Goal: Contribute content: Contribute content

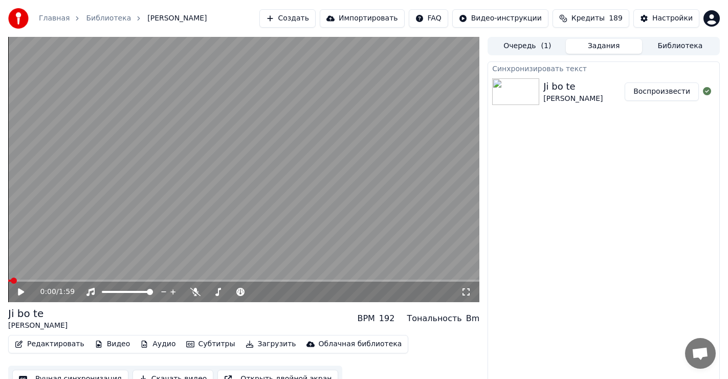
click at [47, 342] on button "Редактировать" at bounding box center [50, 344] width 78 height 14
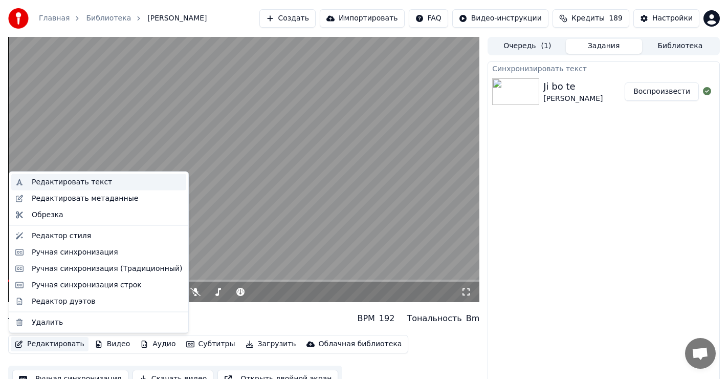
click at [78, 181] on div "Редактировать текст" at bounding box center [72, 182] width 80 height 10
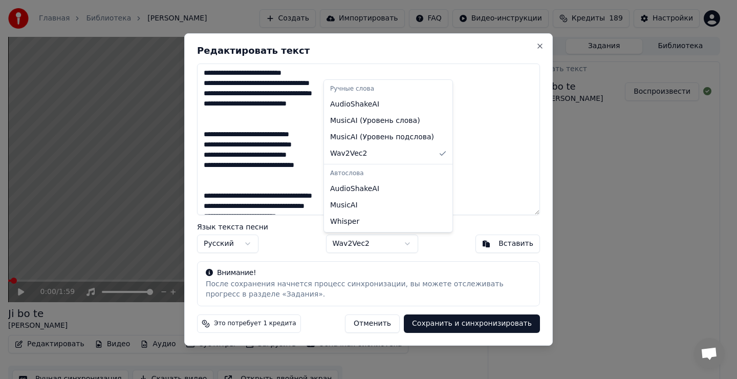
click at [399, 241] on body "Главная Библиотека Ji bo te • [PERSON_NAME] Импортировать FAQ Видео-инструкции …" at bounding box center [364, 189] width 728 height 379
click at [402, 245] on body "Главная Библиотека Ji bo te • [PERSON_NAME] Импортировать FAQ Видео-инструкции …" at bounding box center [364, 189] width 728 height 379
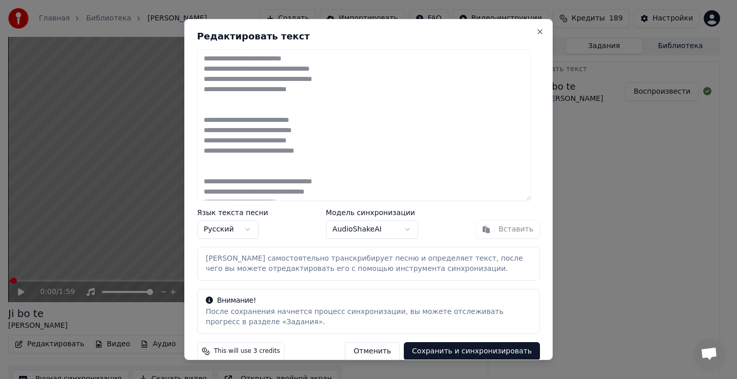
click at [470, 349] on button "Сохранить и синхронизировать" at bounding box center [472, 351] width 136 height 18
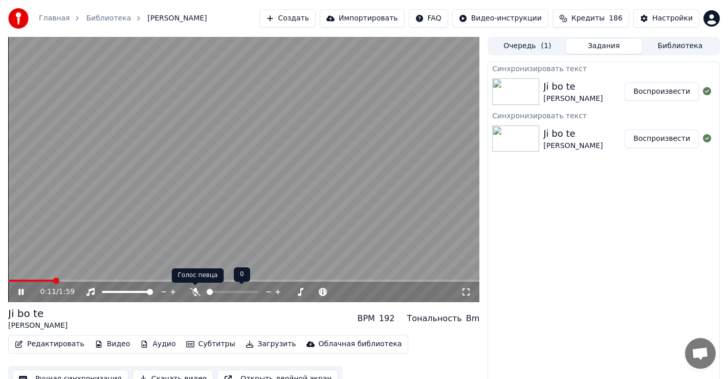
click at [194, 290] on icon at bounding box center [195, 291] width 10 height 8
click at [195, 291] on icon at bounding box center [195, 291] width 6 height 8
drag, startPoint x: 19, startPoint y: 291, endPoint x: 24, endPoint y: 290, distance: 5.1
click at [19, 291] on icon at bounding box center [20, 291] width 5 height 6
click at [8, 277] on span at bounding box center [11, 280] width 6 height 6
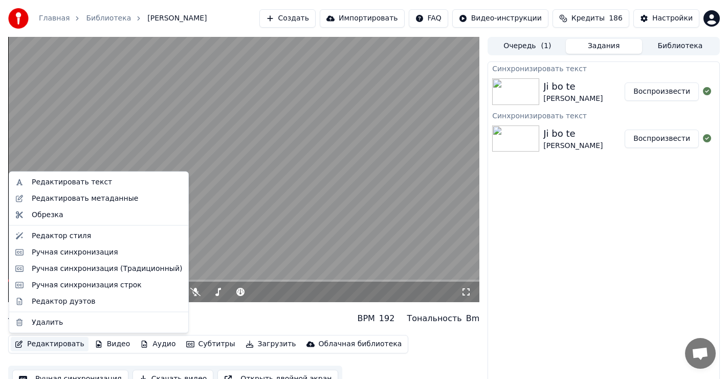
click at [41, 341] on button "Редактировать" at bounding box center [50, 344] width 78 height 14
click at [90, 183] on div "Редактировать текст" at bounding box center [72, 182] width 80 height 10
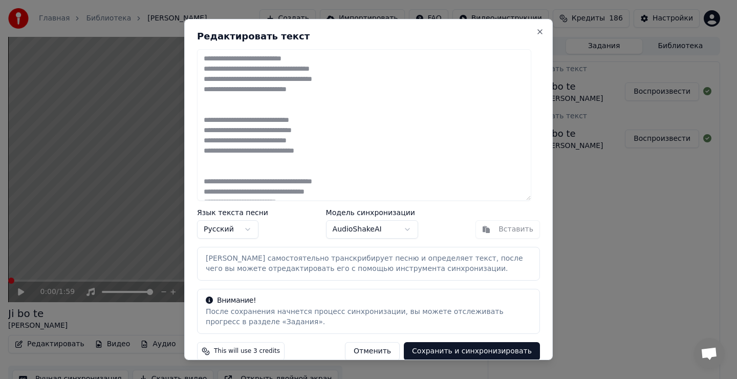
click at [401, 227] on body "Главная Библиотека Ji bo te • [PERSON_NAME] Импортировать FAQ Видео-инструкции …" at bounding box center [364, 189] width 728 height 379
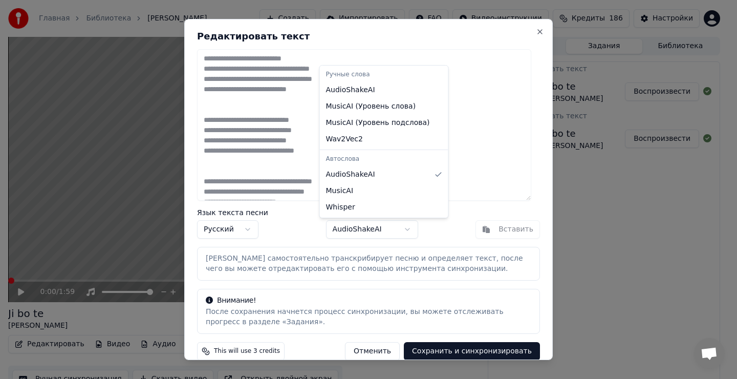
click at [359, 74] on div "Ручные слова" at bounding box center [384, 75] width 124 height 14
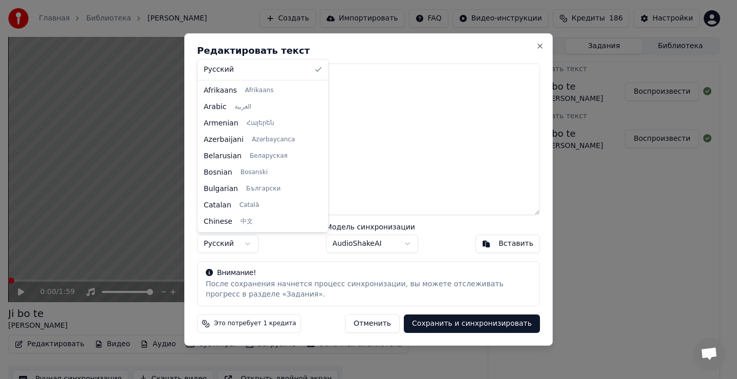
click at [248, 242] on body "Главная Библиотека Ji bo te • [PERSON_NAME] Импортировать FAQ Видео-инструкции …" at bounding box center [364, 189] width 728 height 379
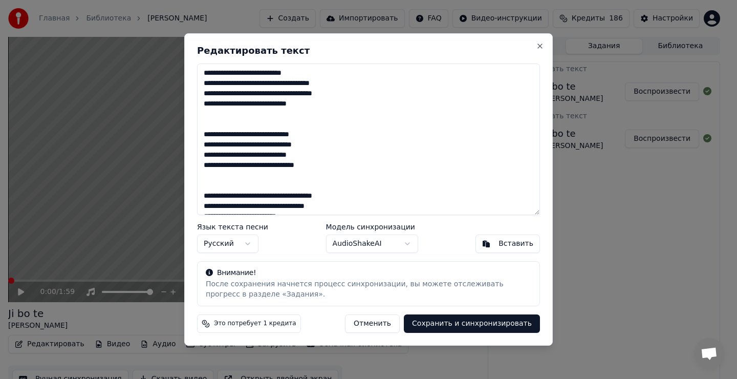
click at [248, 242] on body "Главная Библиотека Ji bo te • [PERSON_NAME] Импортировать FAQ Видео-инструкции …" at bounding box center [364, 189] width 728 height 379
drag, startPoint x: 538, startPoint y: 42, endPoint x: 548, endPoint y: 51, distance: 13.1
click at [539, 43] on button "Close" at bounding box center [540, 46] width 8 height 8
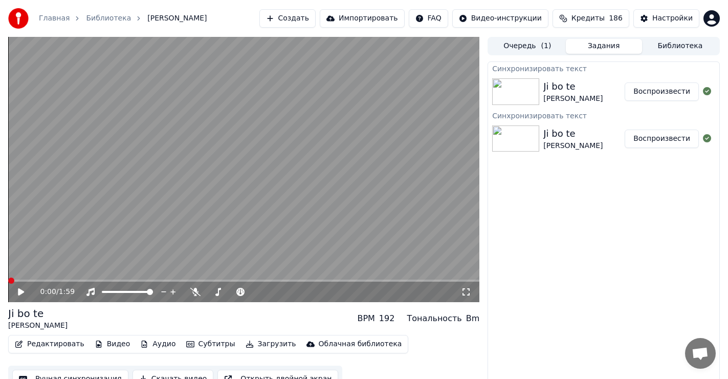
click at [668, 140] on button "Воспроизвести" at bounding box center [662, 138] width 74 height 18
click at [56, 281] on span at bounding box center [243, 280] width 471 height 2
click at [21, 291] on icon at bounding box center [28, 291] width 24 height 8
click at [8, 279] on span at bounding box center [11, 280] width 6 height 6
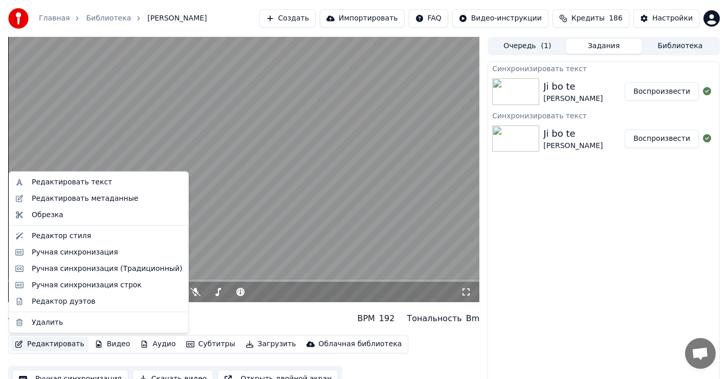
click at [46, 343] on button "Редактировать" at bounding box center [50, 344] width 78 height 14
click at [91, 179] on div "Редактировать текст" at bounding box center [72, 182] width 80 height 10
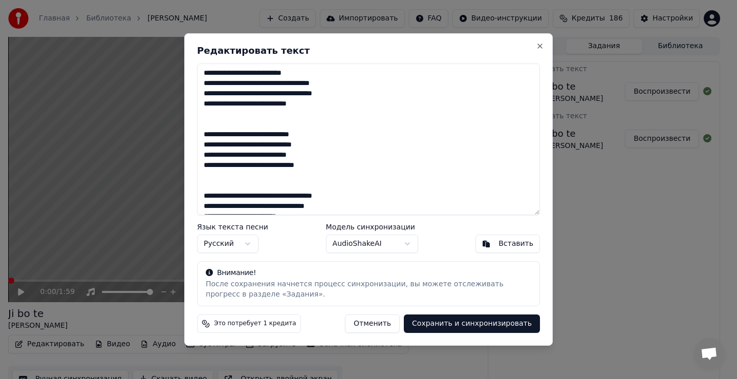
click at [478, 323] on button "Сохранить и синхронизировать" at bounding box center [472, 323] width 136 height 18
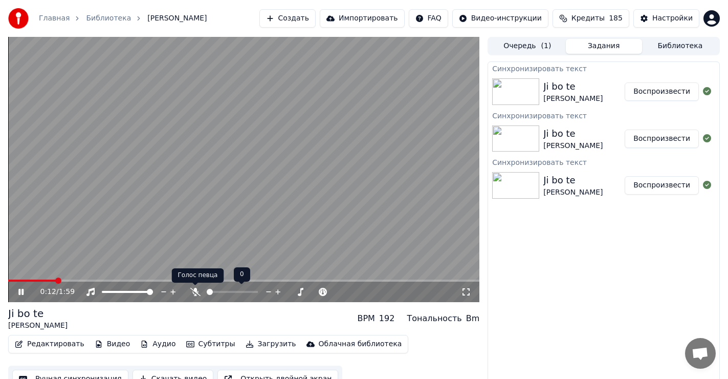
click at [196, 290] on icon at bounding box center [195, 291] width 10 height 8
click at [19, 292] on icon at bounding box center [20, 291] width 5 height 6
click at [8, 277] on span at bounding box center [11, 280] width 6 height 6
click at [45, 343] on button "Редактировать" at bounding box center [50, 344] width 78 height 14
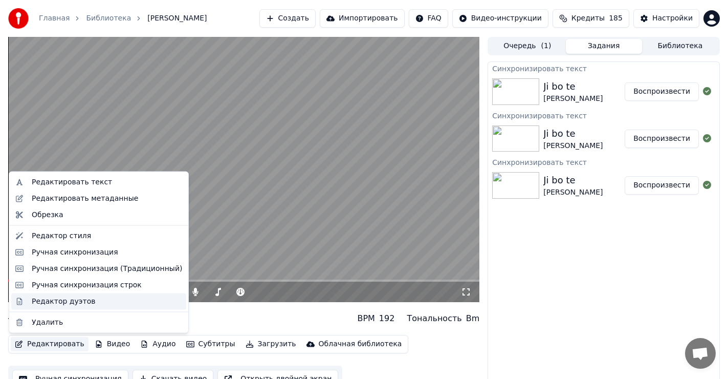
click at [60, 301] on div "Редактор дуэтов" at bounding box center [63, 301] width 63 height 10
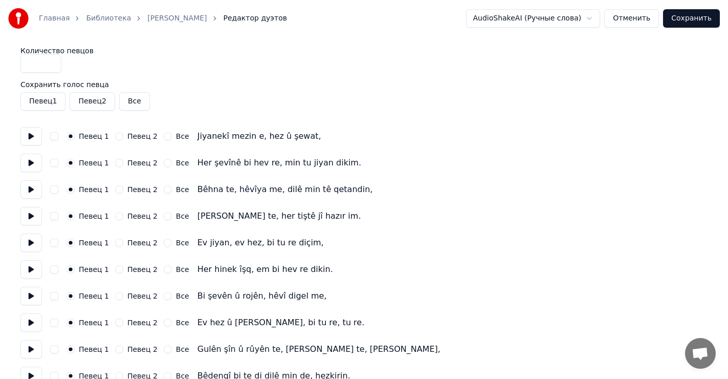
click at [699, 18] on button "Сохранить" at bounding box center [691, 18] width 57 height 18
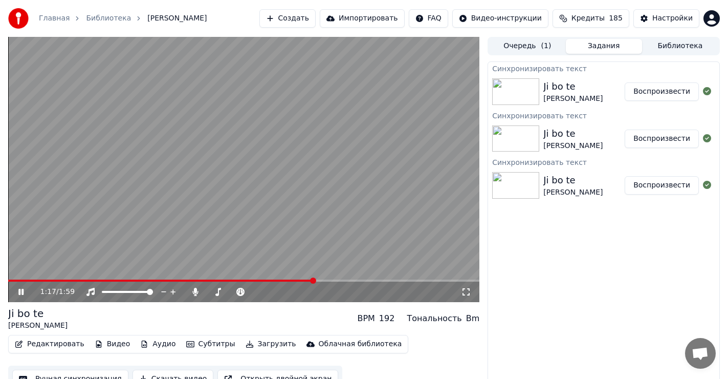
click at [23, 291] on icon at bounding box center [20, 291] width 5 height 6
click at [316, 23] on button "Создать" at bounding box center [287, 18] width 56 height 18
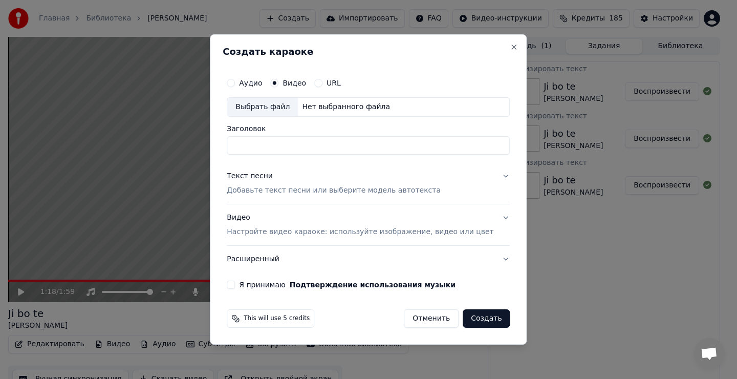
click at [262, 108] on div "Выбрать файл" at bounding box center [262, 107] width 71 height 18
type input "**********"
click at [262, 179] on div "Текст песни" at bounding box center [250, 176] width 46 height 10
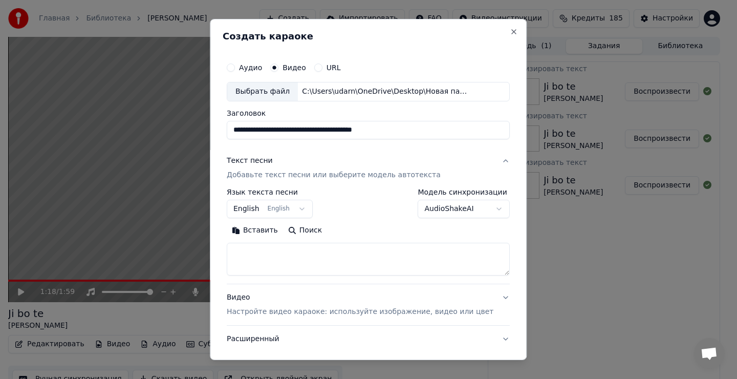
click at [269, 261] on textarea at bounding box center [368, 258] width 283 height 33
drag, startPoint x: 265, startPoint y: 258, endPoint x: 271, endPoint y: 252, distance: 8.7
click at [267, 258] on textarea at bounding box center [368, 258] width 283 height 33
click at [269, 232] on button "Вставить" at bounding box center [255, 230] width 56 height 16
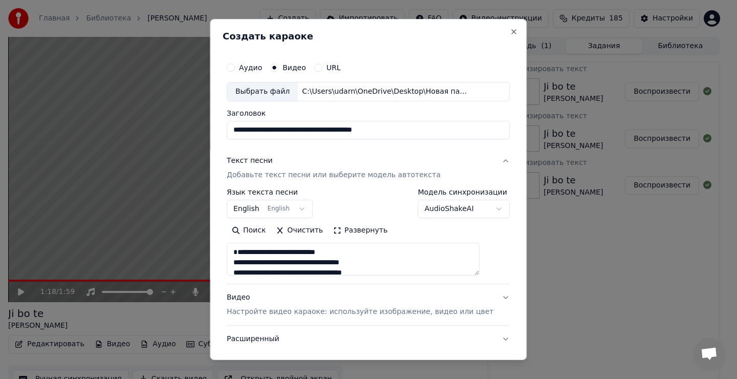
click at [305, 207] on body "Главная Библиотека Ji bo te • [PERSON_NAME] Импортировать FAQ Видео-инструкции …" at bounding box center [364, 189] width 728 height 379
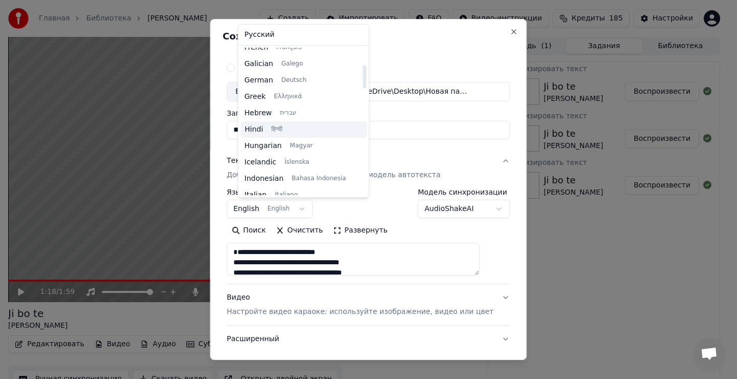
type textarea "**********"
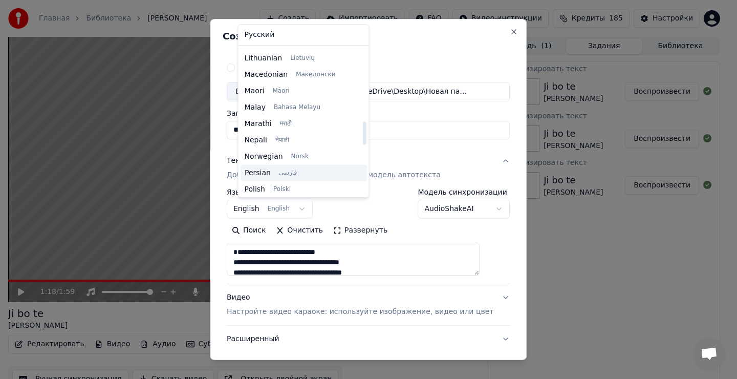
scroll to position [440, 0]
select select "**"
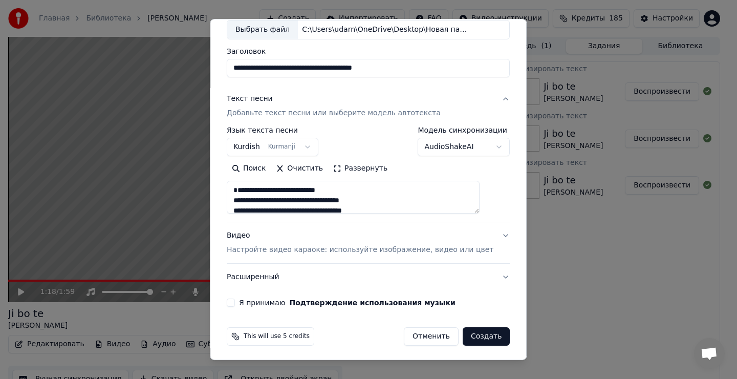
scroll to position [64, 0]
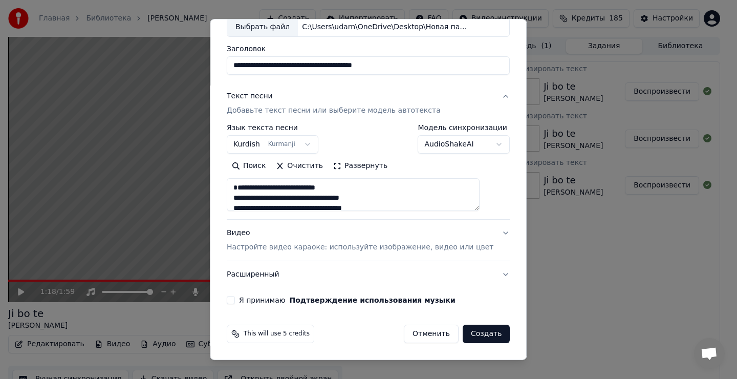
click at [235, 299] on button "Я принимаю Подтверждение использования музыки" at bounding box center [231, 300] width 8 height 8
click at [468, 337] on button "Создать" at bounding box center [485, 333] width 47 height 18
type textarea "**********"
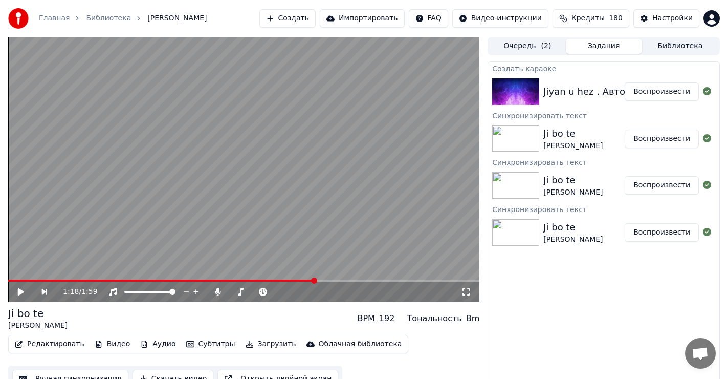
click at [17, 291] on icon at bounding box center [28, 291] width 24 height 8
click at [11, 280] on span at bounding box center [190, 280] width 365 height 2
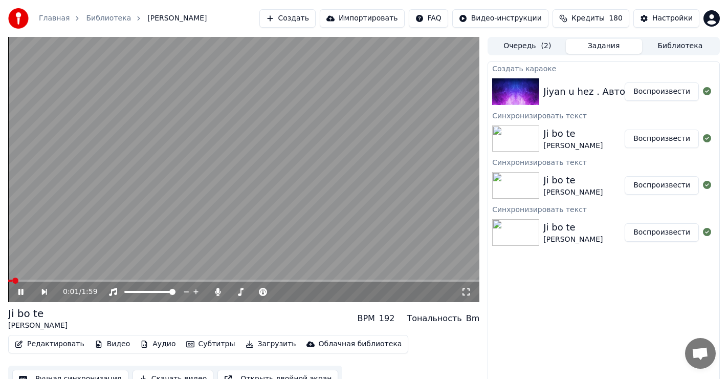
click at [20, 291] on icon at bounding box center [28, 291] width 24 height 8
click at [663, 90] on button "Воспроизвести" at bounding box center [662, 91] width 74 height 18
click at [22, 290] on icon at bounding box center [20, 291] width 5 height 6
click at [8, 280] on span at bounding box center [11, 280] width 6 height 6
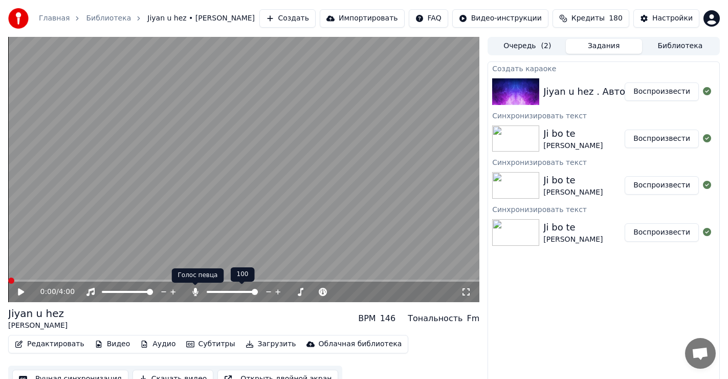
click at [196, 288] on icon at bounding box center [195, 291] width 6 height 8
click at [196, 288] on icon at bounding box center [195, 291] width 10 height 8
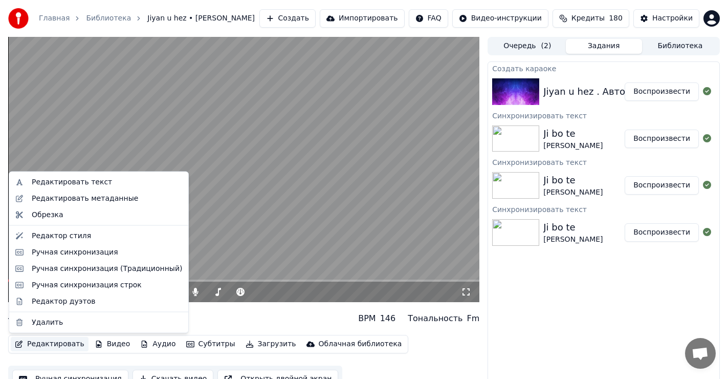
click at [48, 340] on button "Редактировать" at bounding box center [50, 344] width 78 height 14
click at [56, 184] on div "Редактировать текст" at bounding box center [72, 182] width 80 height 10
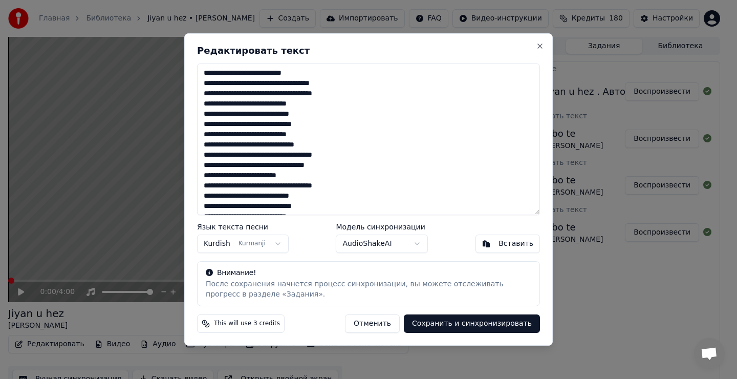
click at [291, 105] on textarea "**********" at bounding box center [368, 138] width 343 height 151
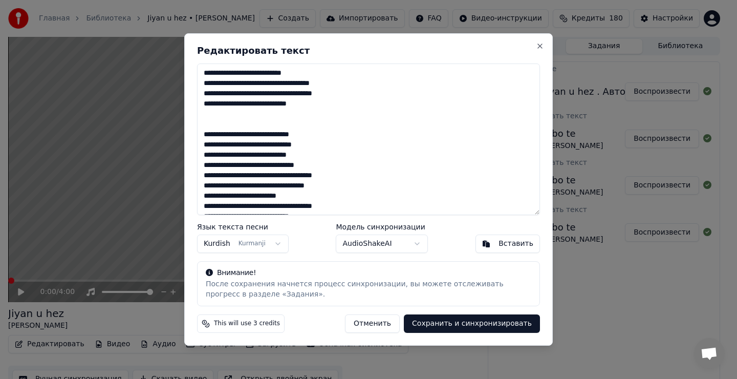
click at [310, 165] on textarea "**********" at bounding box center [368, 138] width 343 height 151
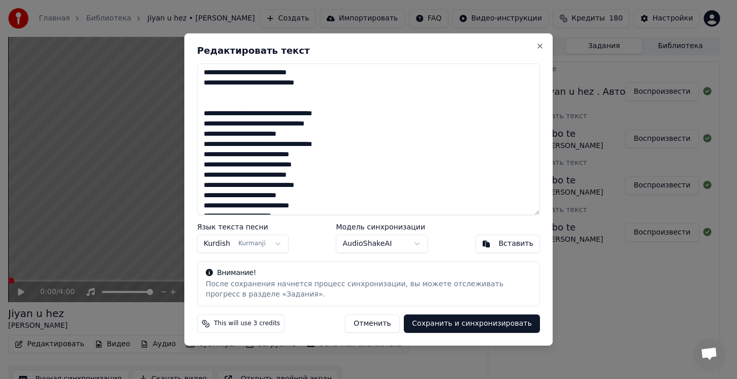
scroll to position [102, 0]
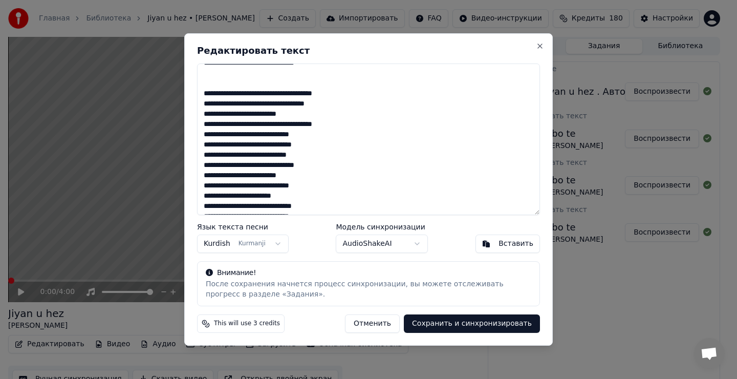
click at [339, 127] on textarea "**********" at bounding box center [368, 138] width 343 height 151
drag, startPoint x: 305, startPoint y: 187, endPoint x: 315, endPoint y: 184, distance: 10.0
click at [306, 187] on textarea "**********" at bounding box center [368, 138] width 343 height 151
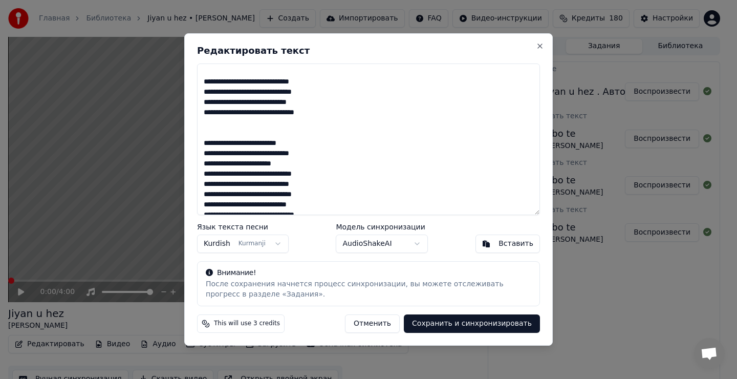
scroll to position [185, 0]
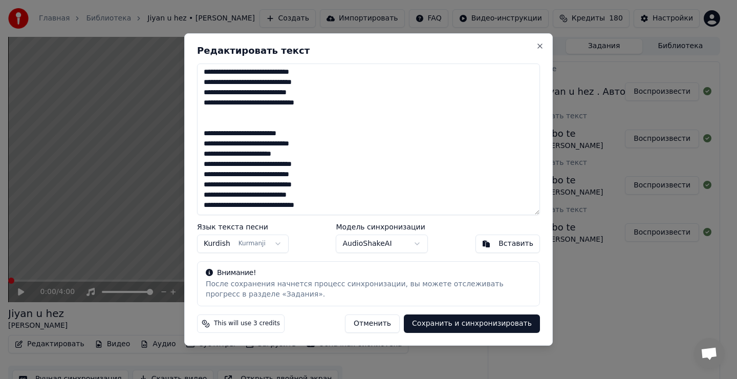
click at [304, 164] on textarea "**********" at bounding box center [368, 138] width 343 height 151
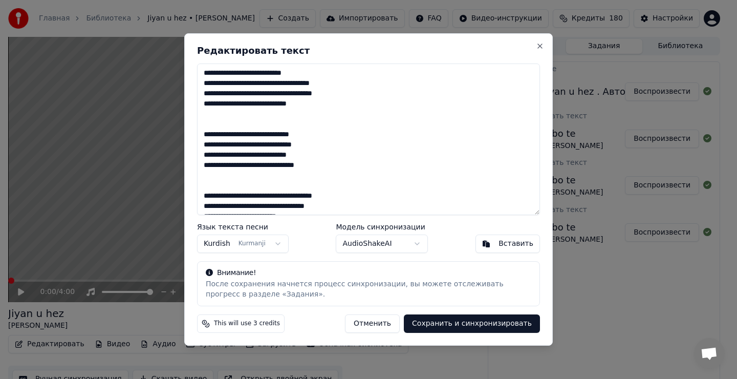
scroll to position [0, 0]
type textarea "**********"
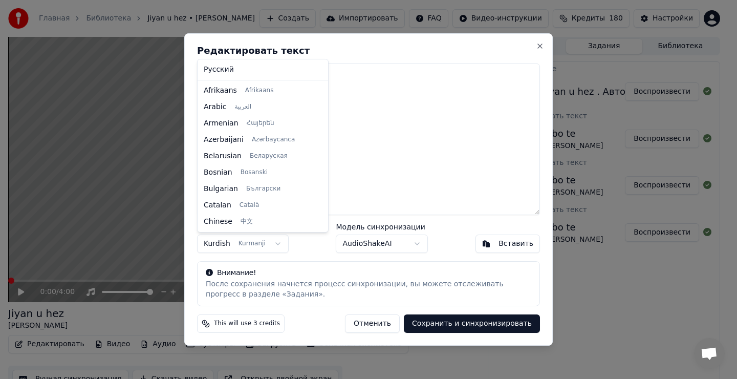
click at [267, 243] on body "Главная Библиотека Jiyan u hez • [PERSON_NAME] Импортировать FAQ Видео-инструкц…" at bounding box center [364, 189] width 728 height 379
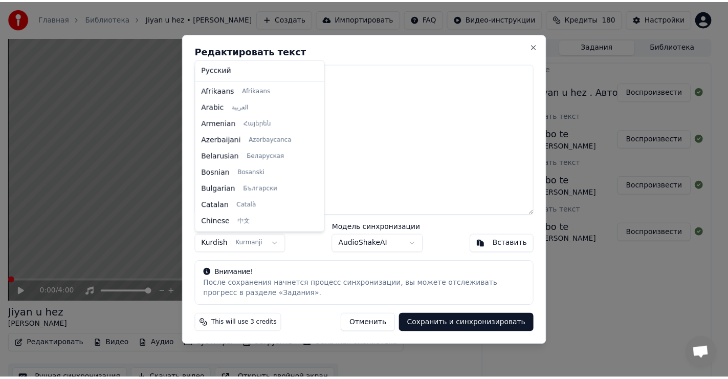
scroll to position [376, 0]
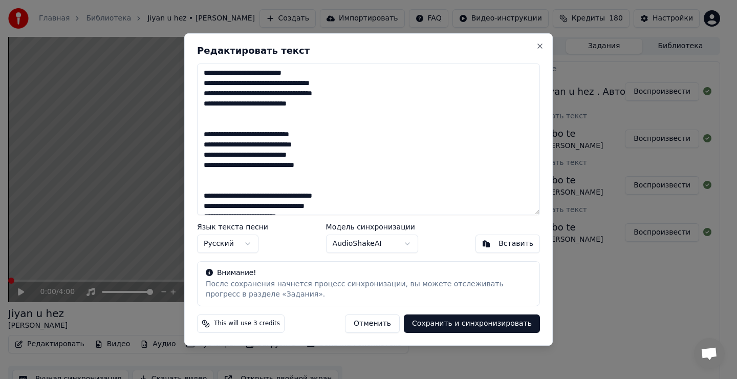
click at [487, 324] on button "Сохранить и синхронизировать" at bounding box center [472, 323] width 136 height 18
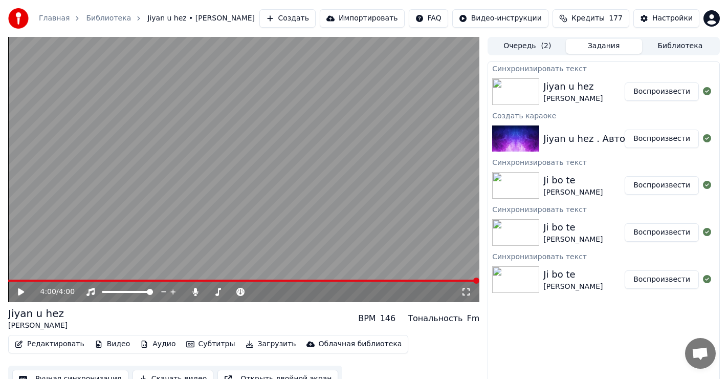
click at [247, 346] on button "Загрузить" at bounding box center [270, 344] width 59 height 14
click at [192, 291] on icon at bounding box center [195, 291] width 10 height 8
click at [24, 290] on icon at bounding box center [28, 291] width 24 height 8
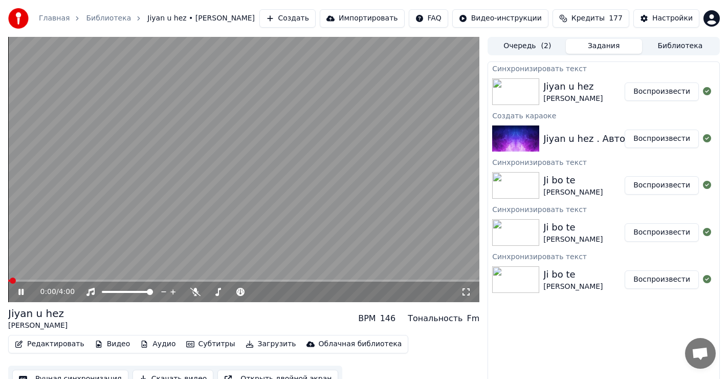
click at [69, 280] on span at bounding box center [243, 280] width 471 height 2
click at [194, 289] on icon at bounding box center [195, 291] width 10 height 8
click at [195, 291] on icon at bounding box center [195, 291] width 6 height 8
click at [22, 292] on icon at bounding box center [20, 291] width 5 height 6
click at [8, 283] on span at bounding box center [11, 280] width 6 height 6
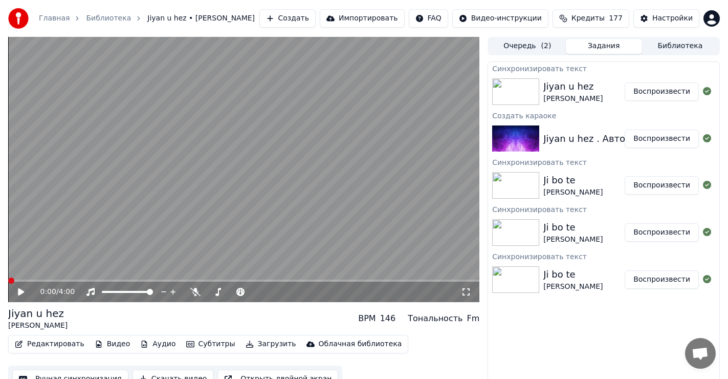
click at [249, 343] on button "Загрузить" at bounding box center [270, 344] width 59 height 14
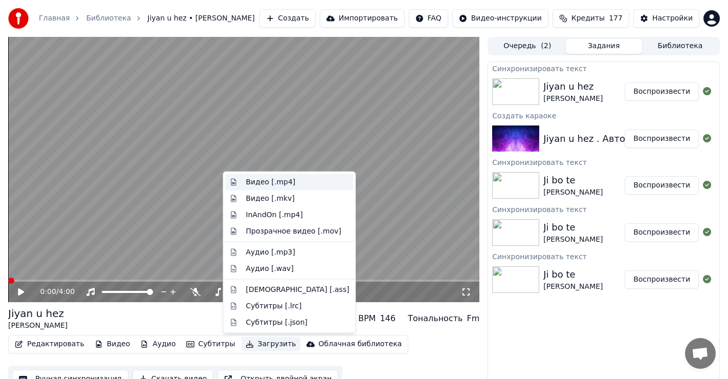
click at [269, 185] on div "Видео [.mp4]" at bounding box center [271, 182] width 50 height 10
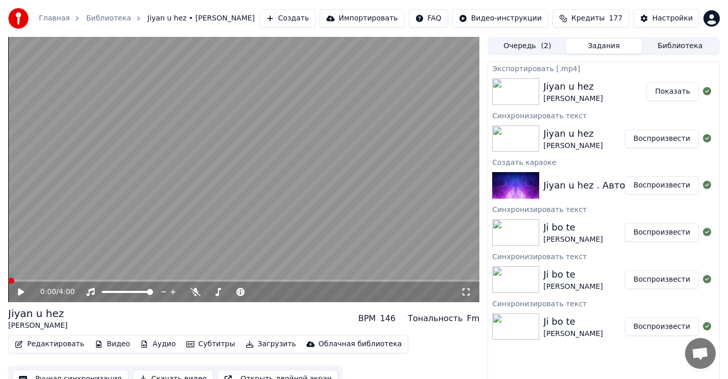
click at [673, 94] on button "Показать" at bounding box center [672, 91] width 53 height 18
